Goal: Communication & Community: Answer question/provide support

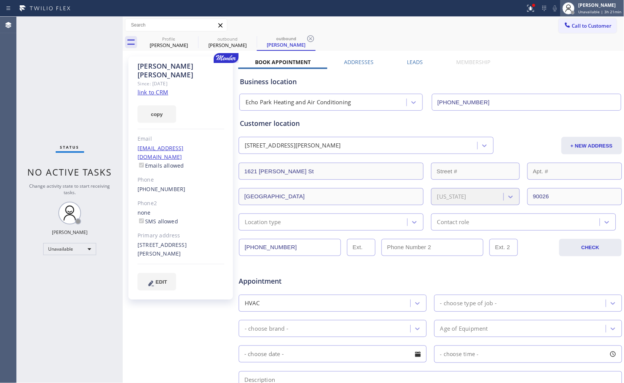
click at [600, 3] on div "[PERSON_NAME]" at bounding box center [599, 5] width 43 height 6
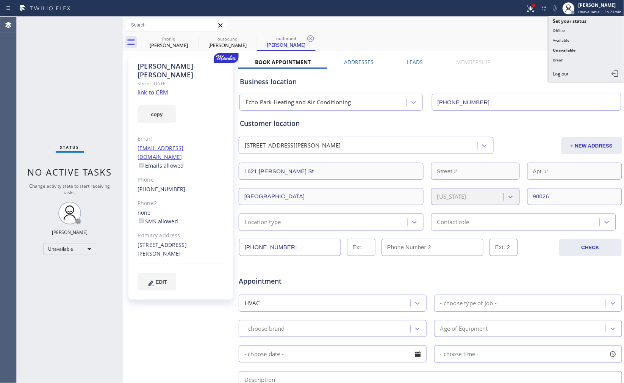
click at [447, 72] on div "Business location [GEOGRAPHIC_DATA] Heating and Air Conditioning [PHONE_NUMBER]" at bounding box center [430, 90] width 384 height 42
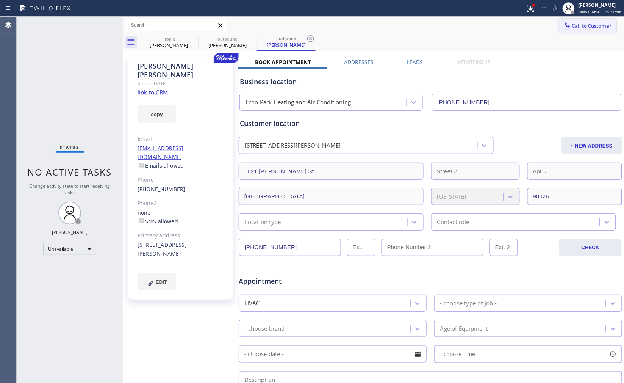
click at [572, 28] on span "Call to Customer" at bounding box center [592, 25] width 40 height 7
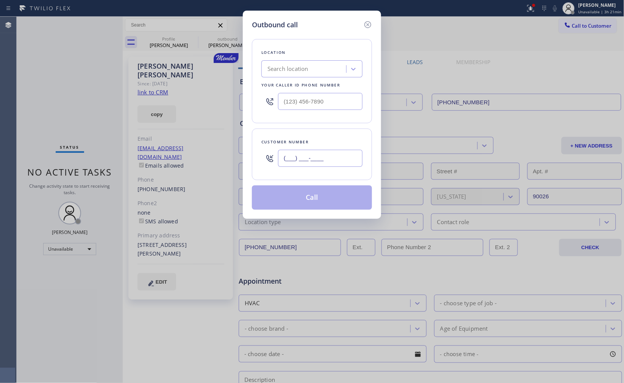
click at [338, 154] on input "(___) ___-____" at bounding box center [320, 158] width 84 height 17
paste input "561) 251-7685"
type input "[PHONE_NUMBER]"
drag, startPoint x: 329, startPoint y: 101, endPoint x: 242, endPoint y: 97, distance: 87.2
click at [244, 97] on div "Outbound call Location Search location Your caller id phone number (___) ___-__…" at bounding box center [312, 115] width 138 height 208
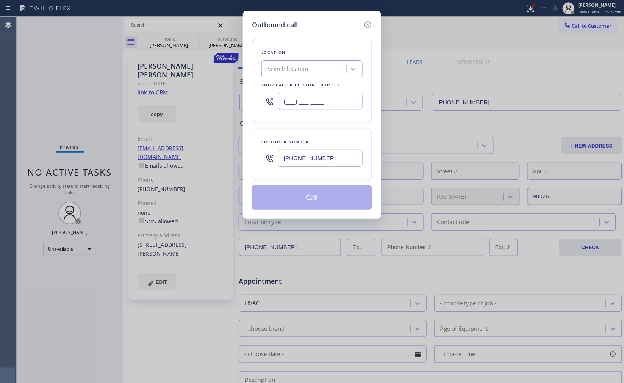
paste input "310) 362-9445"
type input "[PHONE_NUMBER]"
click at [342, 130] on div "Customer number [PHONE_NUMBER]" at bounding box center [312, 154] width 120 height 52
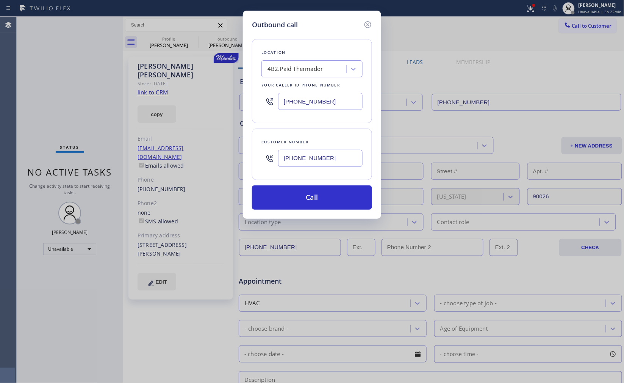
click at [342, 130] on div "Customer number [PHONE_NUMBER]" at bounding box center [312, 154] width 120 height 52
click at [322, 194] on button "Call" at bounding box center [312, 197] width 120 height 24
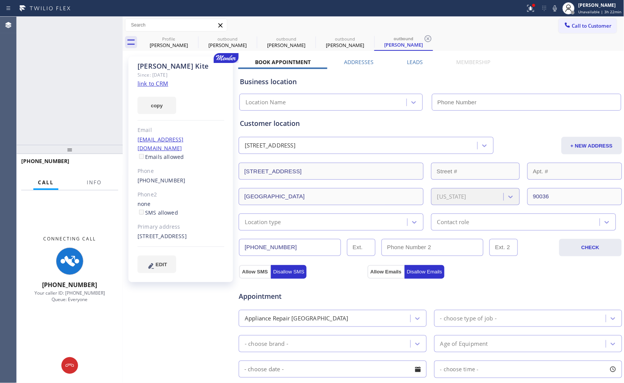
type input "[PHONE_NUMBER]"
click at [550, 6] on icon at bounding box center [554, 8] width 9 height 9
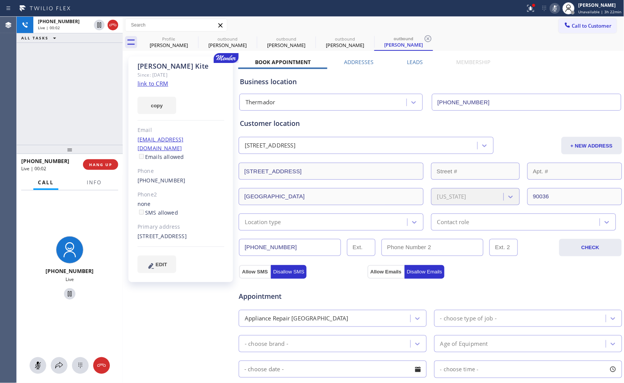
click at [552, 9] on rect at bounding box center [554, 7] width 5 height 5
click at [83, 70] on div "[PHONE_NUMBER] Live | 01:15 ALL TASKS ALL TASKS ACTIVE TASKS TASKS IN WRAP UP" at bounding box center [70, 81] width 106 height 128
click at [550, 9] on icon at bounding box center [554, 8] width 9 height 9
click at [550, 11] on icon at bounding box center [554, 8] width 9 height 9
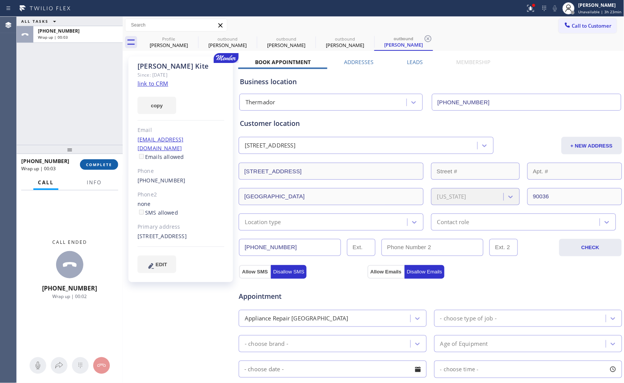
click at [108, 164] on span "COMPLETE" at bounding box center [99, 164] width 26 height 5
click at [73, 118] on div "ALL TASKS ALL TASKS ACTIVE TASKS TASKS IN WRAP UP [PHONE_NUMBER] Wrap up | 00:03" at bounding box center [70, 81] width 106 height 128
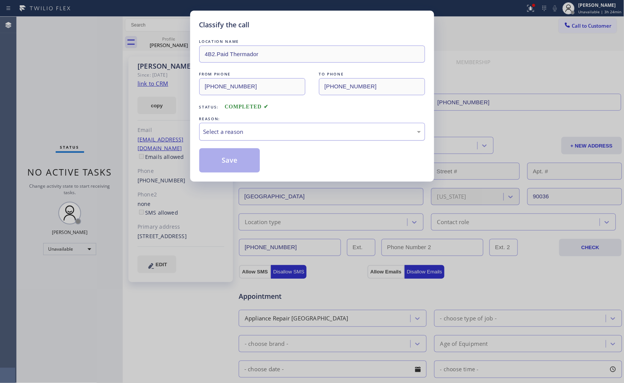
click at [286, 123] on div "Select a reason" at bounding box center [312, 132] width 226 height 18
click at [225, 162] on button "Save" at bounding box center [229, 160] width 61 height 24
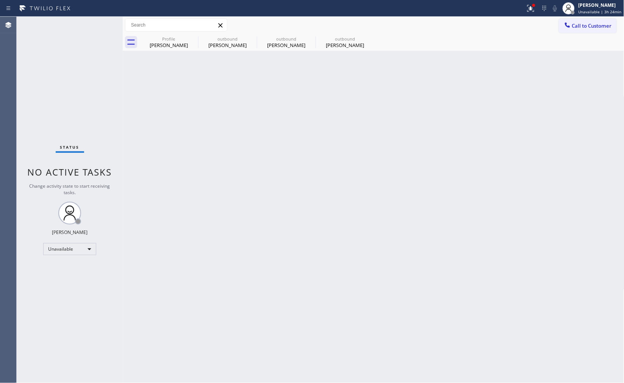
click at [57, 89] on div "Status No active tasks Change activity state to start receiving tasks. [PERSON_…" at bounding box center [70, 200] width 106 height 366
click at [343, 50] on div "Back to Dashboard Change Sender ID Customers Technicians Select a contact Outbo…" at bounding box center [373, 200] width 501 height 366
